Goal: Task Accomplishment & Management: Complete application form

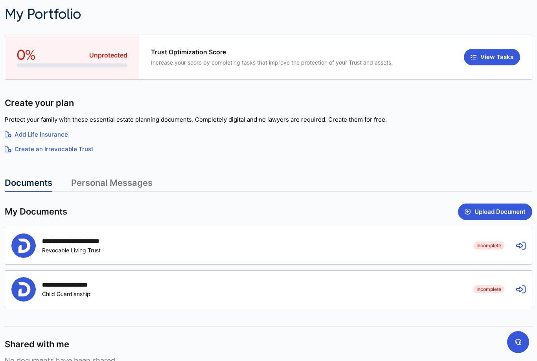
click at [483, 59] on button "View Tasks" at bounding box center [492, 57] width 56 height 17
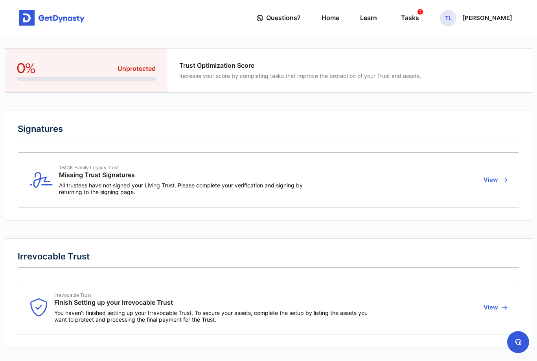
click at [401, 19] on div "Tasks 2" at bounding box center [410, 18] width 18 height 15
click at [322, 21] on link "Home" at bounding box center [331, 18] width 18 height 22
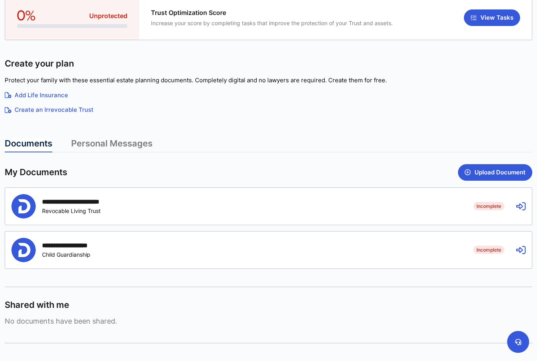
scroll to position [81, 0]
click at [524, 205] on icon at bounding box center [520, 205] width 9 height 9
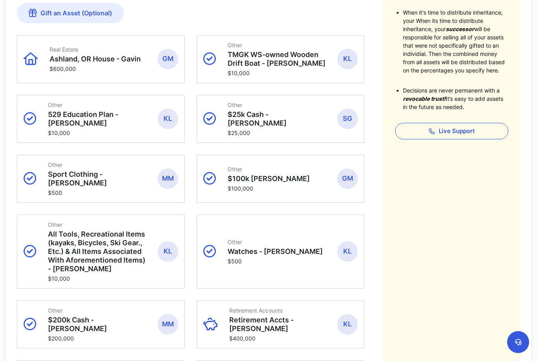
scroll to position [172, 0]
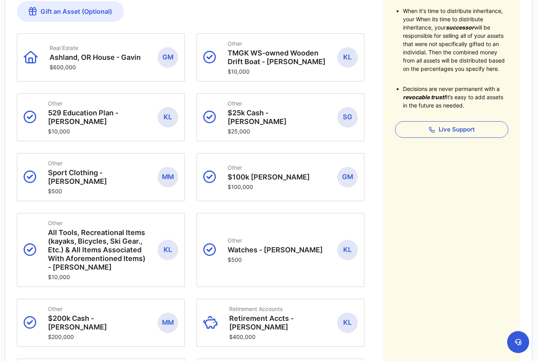
click at [92, 118] on div "Other 529 Education Plan - [PERSON_NAME] $10,000" at bounding box center [97, 117] width 98 height 35
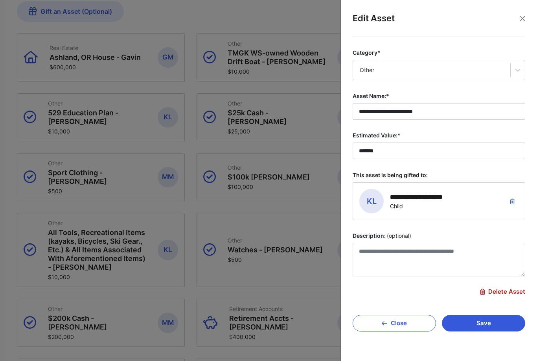
click at [507, 293] on span "Delete Asset" at bounding box center [502, 291] width 45 height 7
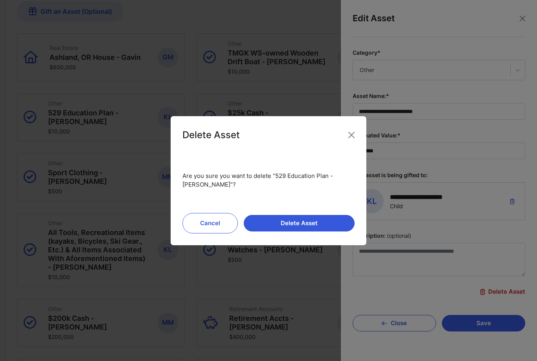
click at [289, 231] on button "Delete Asset" at bounding box center [299, 223] width 111 height 17
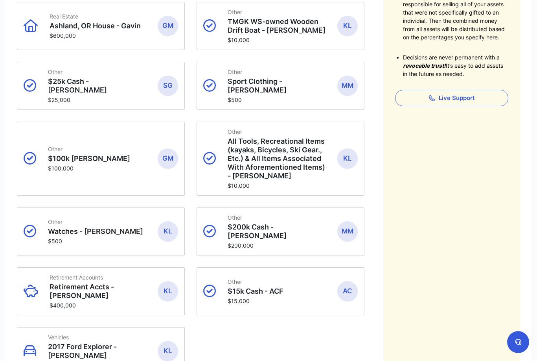
scroll to position [214, 0]
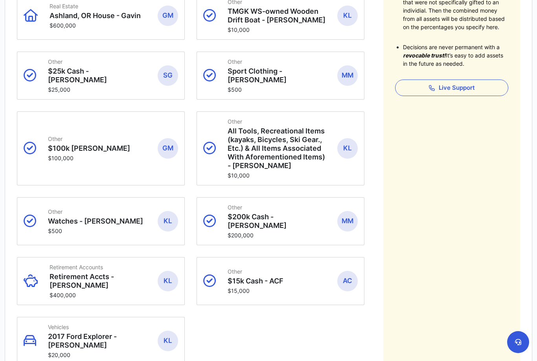
click at [94, 272] on p "Retirement Accts - [PERSON_NAME]" at bounding box center [98, 280] width 96 height 17
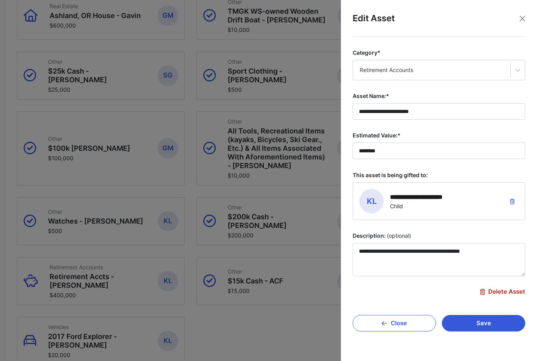
click at [502, 292] on span "Delete Asset" at bounding box center [502, 291] width 45 height 7
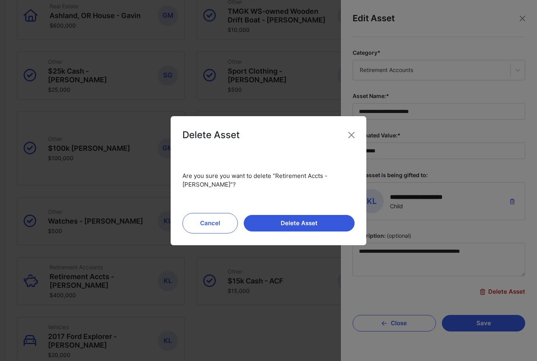
click at [298, 231] on button "Delete Asset" at bounding box center [299, 223] width 111 height 17
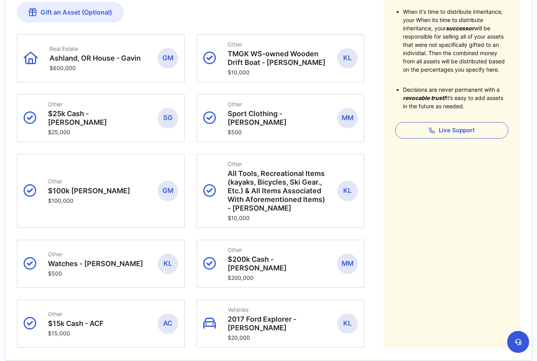
scroll to position [173, 0]
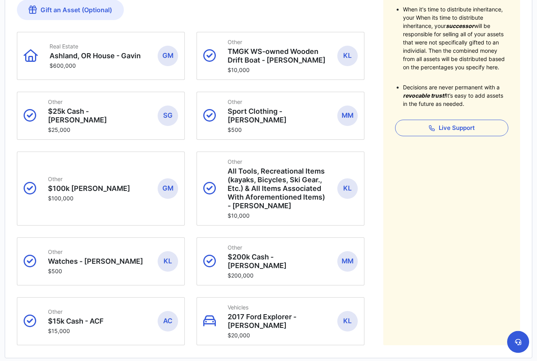
click at [269, 116] on div "Other Sport Clothing - [PERSON_NAME] $500" at bounding box center [277, 116] width 98 height 35
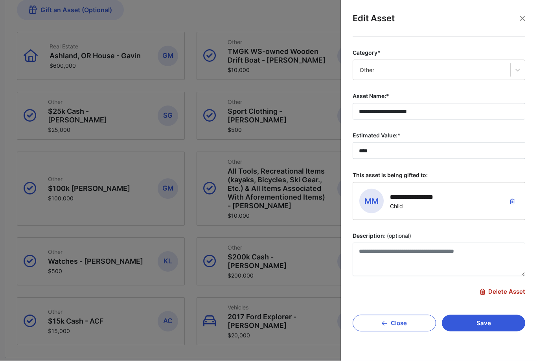
scroll to position [173, 0]
click at [373, 112] on input "**********" at bounding box center [439, 111] width 173 height 17
type input "**********"
click at [479, 320] on button "Save" at bounding box center [483, 323] width 83 height 17
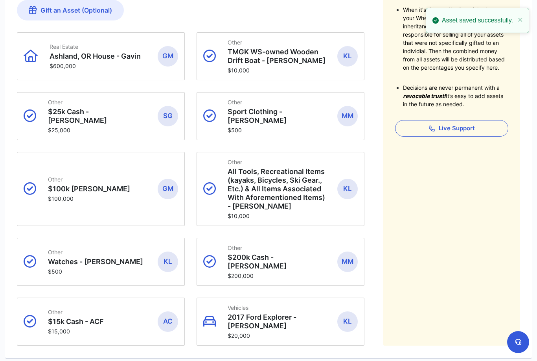
scroll to position [173, 0]
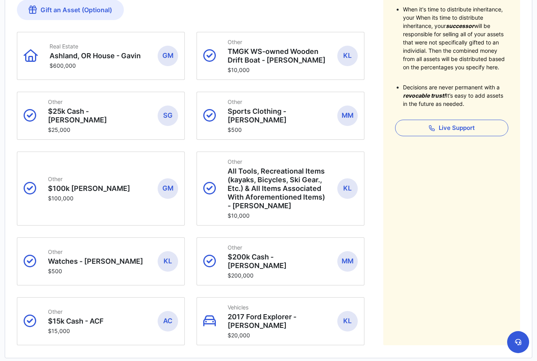
click at [468, 320] on section "Typically, assets are liquidated and divided among beneficiaries. However, its …" at bounding box center [269, 155] width 528 height 406
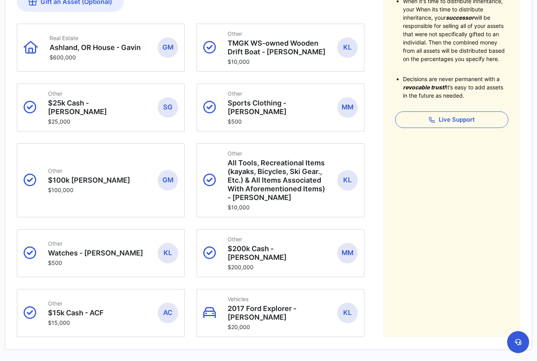
scroll to position [201, 0]
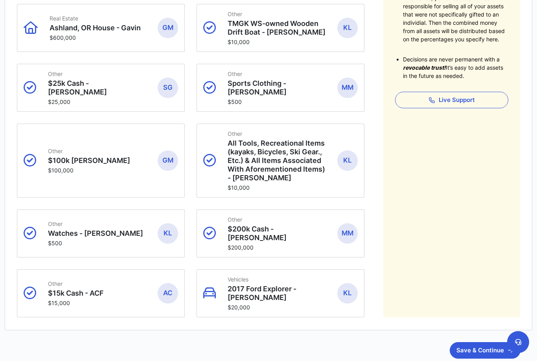
click at [479, 342] on button "Save & Continue" at bounding box center [485, 350] width 71 height 17
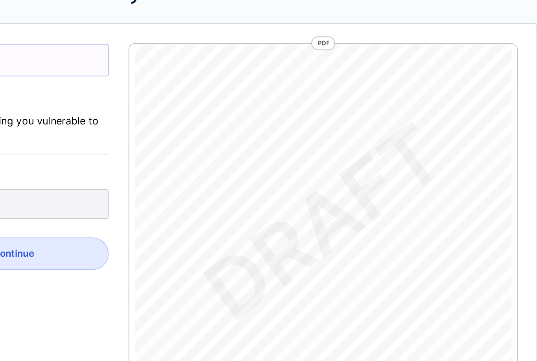
scroll to position [2999, 0]
click at [17, 231] on div "This can’t be changed after you sign! Why is a unique name important? Basic Tru…" at bounding box center [139, 270] width 245 height 289
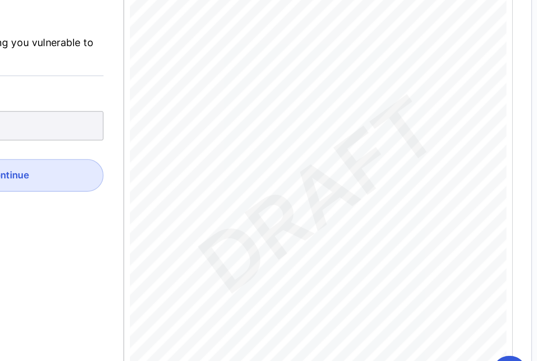
scroll to position [3854, 0]
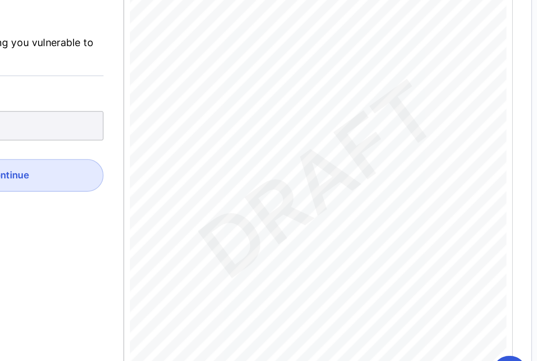
click at [301, 220] on div "2.6.f Special Power of Appointment of Primary Beneficiary . Each Primary Benefi…" at bounding box center [393, 223] width 229 height 296
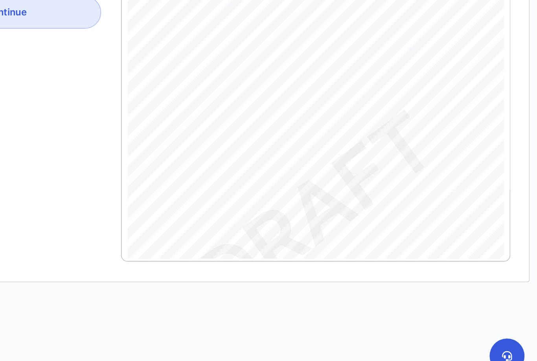
scroll to position [4042, 0]
click at [296, 161] on div "2.7.a Division of Trust . For those Primary Beneficiaries whose distribution cl…" at bounding box center [393, 249] width 229 height 296
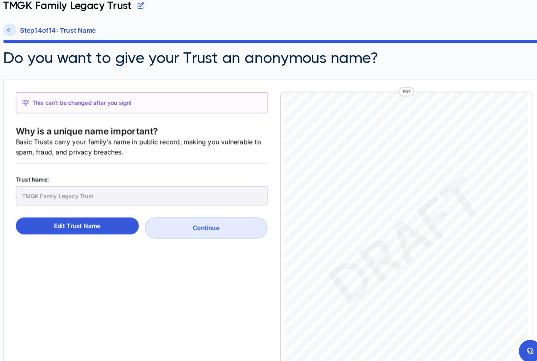
scroll to position [0, 0]
